Goal: Transaction & Acquisition: Purchase product/service

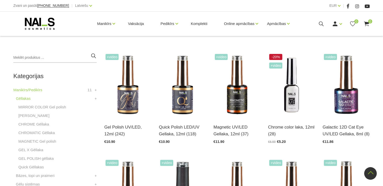
scroll to position [101, 0]
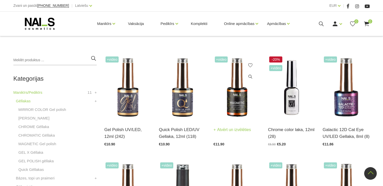
click at [236, 106] on img at bounding box center [237, 87] width 47 height 65
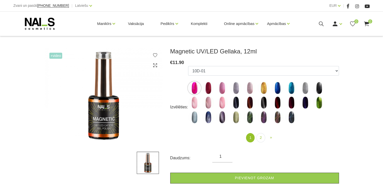
scroll to position [50, 0]
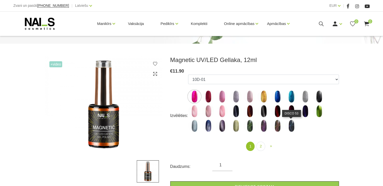
click at [292, 128] on img at bounding box center [291, 125] width 13 height 13
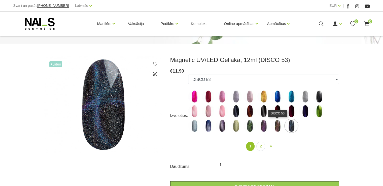
click at [277, 128] on img at bounding box center [277, 125] width 13 height 13
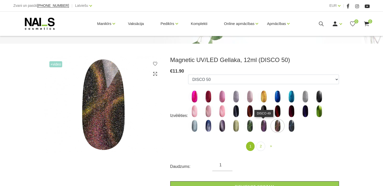
click at [265, 130] on img at bounding box center [263, 125] width 13 height 13
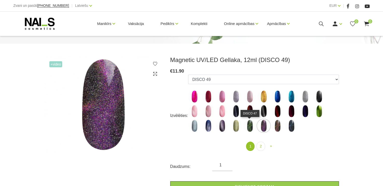
click at [249, 128] on img at bounding box center [250, 125] width 13 height 13
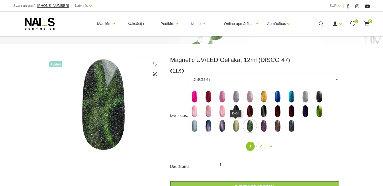
click at [235, 128] on img at bounding box center [236, 125] width 13 height 13
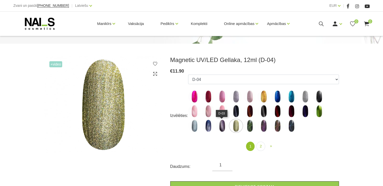
click at [219, 127] on img at bounding box center [222, 125] width 13 height 13
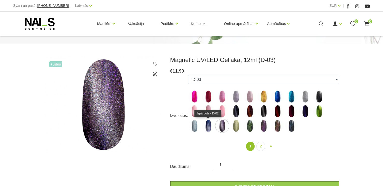
click at [208, 128] on img at bounding box center [208, 125] width 13 height 13
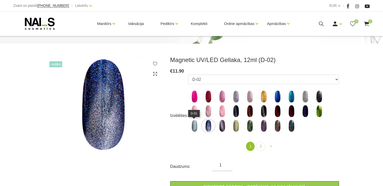
click at [195, 128] on img at bounding box center [194, 125] width 13 height 13
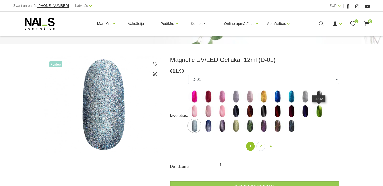
click at [313, 114] on img at bounding box center [319, 111] width 13 height 13
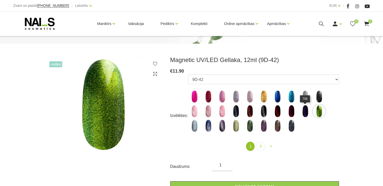
click at [307, 114] on img at bounding box center [305, 111] width 13 height 13
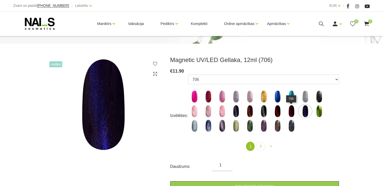
click at [290, 113] on img at bounding box center [291, 111] width 13 height 13
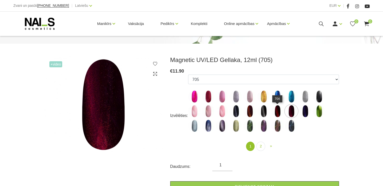
click at [276, 113] on img at bounding box center [277, 111] width 13 height 13
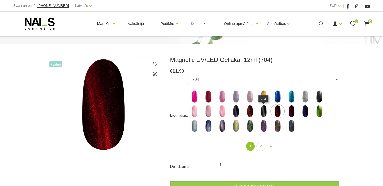
click at [264, 114] on img at bounding box center [263, 111] width 13 height 13
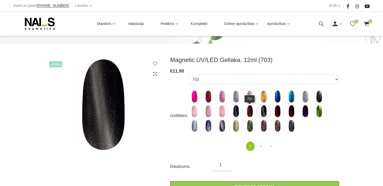
click at [249, 115] on img at bounding box center [250, 111] width 13 height 13
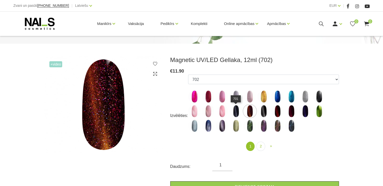
click at [237, 113] on img at bounding box center [236, 111] width 13 height 13
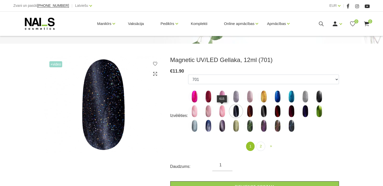
click at [223, 113] on img at bounding box center [222, 111] width 13 height 13
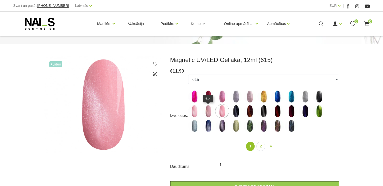
click at [205, 112] on img at bounding box center [208, 111] width 13 height 13
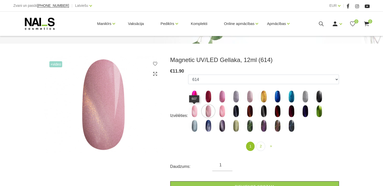
click at [195, 110] on img at bounding box center [194, 111] width 13 height 13
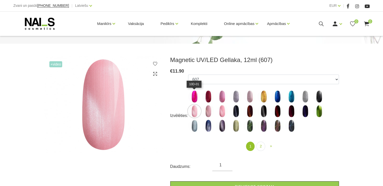
click at [197, 97] on img at bounding box center [194, 96] width 13 height 13
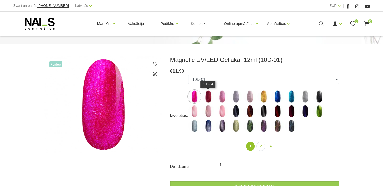
click at [210, 98] on img at bounding box center [208, 96] width 13 height 13
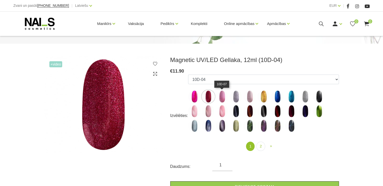
click at [224, 97] on img at bounding box center [222, 96] width 13 height 13
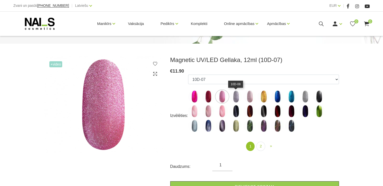
click at [239, 96] on img at bounding box center [236, 96] width 13 height 13
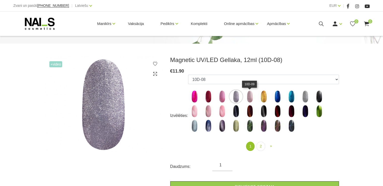
click at [251, 96] on img at bounding box center [250, 96] width 13 height 13
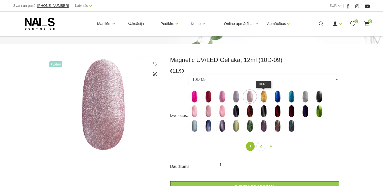
click at [263, 94] on img at bounding box center [263, 96] width 13 height 13
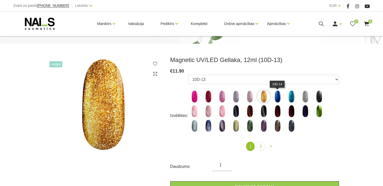
click at [279, 97] on img at bounding box center [277, 96] width 13 height 13
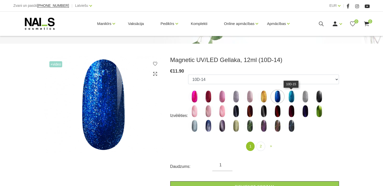
click at [288, 96] on img at bounding box center [291, 96] width 13 height 13
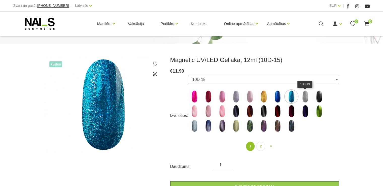
click at [308, 97] on img at bounding box center [305, 96] width 13 height 13
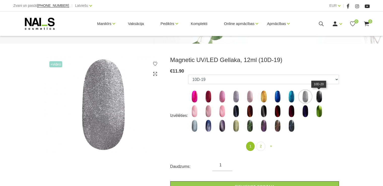
click at [318, 96] on img at bounding box center [319, 96] width 13 height 13
select select "5114"
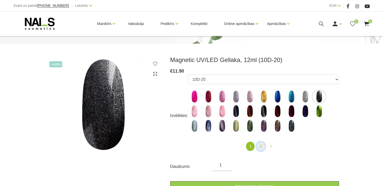
click at [259, 147] on link "2" at bounding box center [260, 146] width 9 height 9
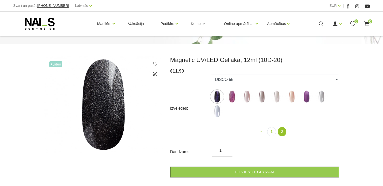
click at [218, 95] on img at bounding box center [217, 96] width 13 height 13
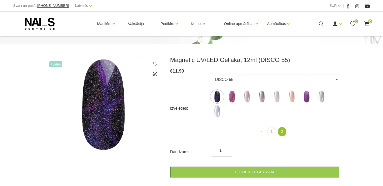
click at [231, 98] on img at bounding box center [232, 96] width 13 height 13
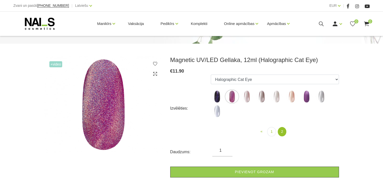
click at [246, 98] on img at bounding box center [246, 96] width 13 height 13
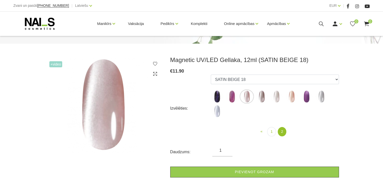
click at [264, 98] on img at bounding box center [261, 96] width 13 height 13
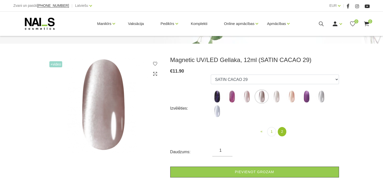
click at [279, 97] on img at bounding box center [276, 96] width 13 height 13
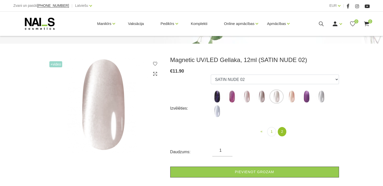
click at [295, 97] on img at bounding box center [291, 96] width 13 height 13
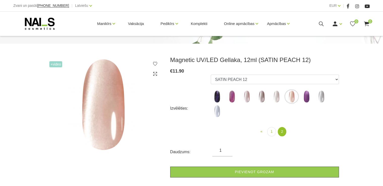
click at [305, 97] on img at bounding box center [306, 96] width 13 height 13
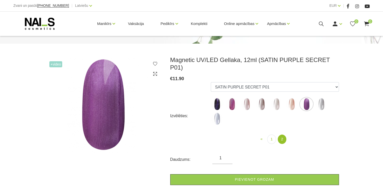
click at [322, 100] on img at bounding box center [321, 104] width 13 height 13
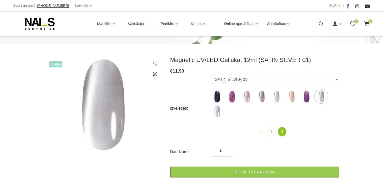
click at [217, 113] on img at bounding box center [217, 111] width 13 height 13
select select "6300"
